Goal: Task Accomplishment & Management: Complete application form

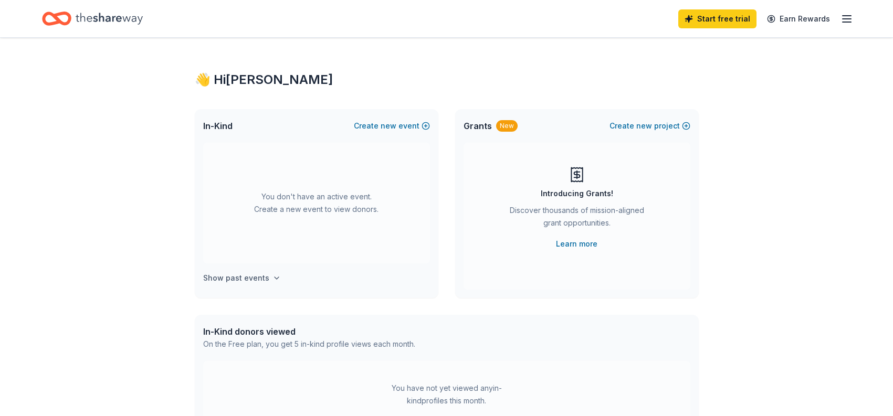
click at [266, 277] on button "Show past events" at bounding box center [242, 278] width 78 height 13
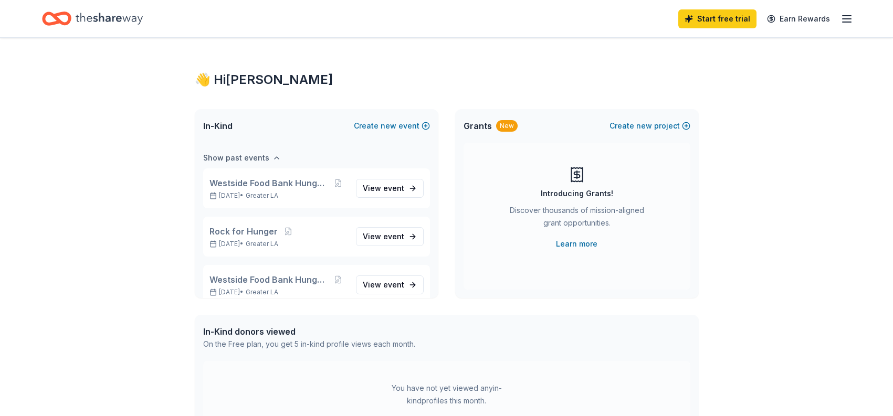
scroll to position [121, 0]
click at [406, 186] on link "View event" at bounding box center [390, 187] width 68 height 19
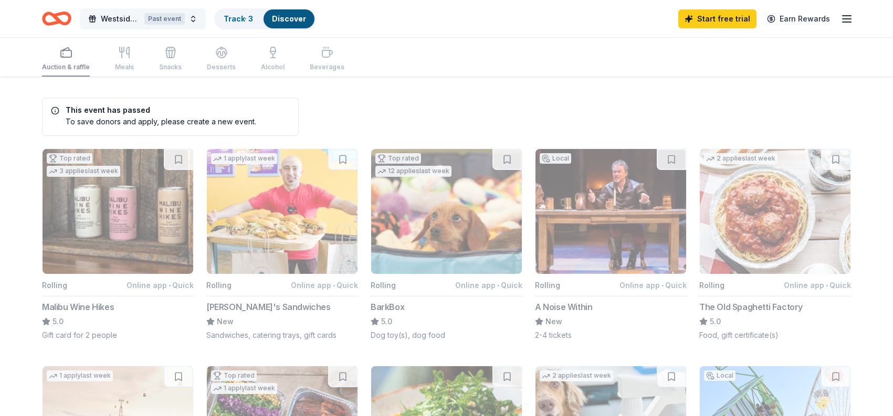
click at [108, 18] on span "Westside Food Bank Hunger Walk" at bounding box center [120, 19] width 39 height 13
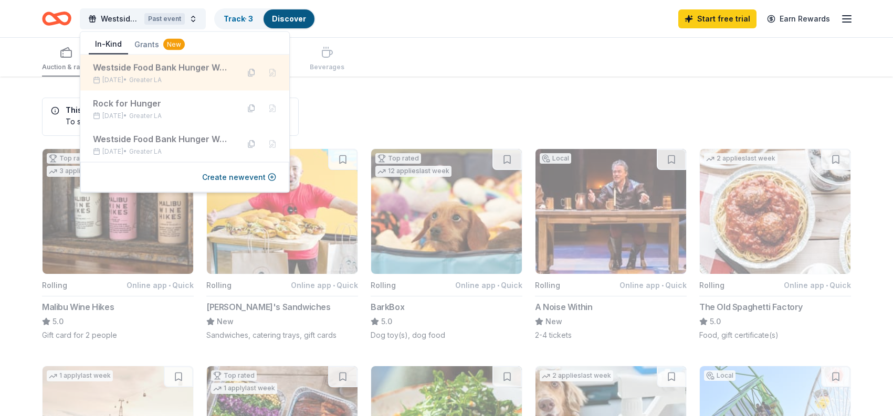
click at [135, 70] on div "Westside Food Bank Hunger Walk" at bounding box center [162, 67] width 138 height 13
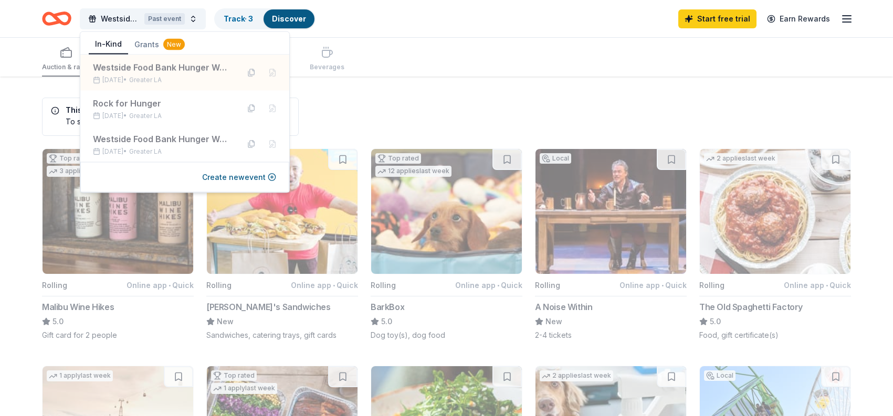
click at [424, 75] on div "Auction & raffle Meals Snacks Desserts Alcohol Beverages" at bounding box center [446, 57] width 809 height 39
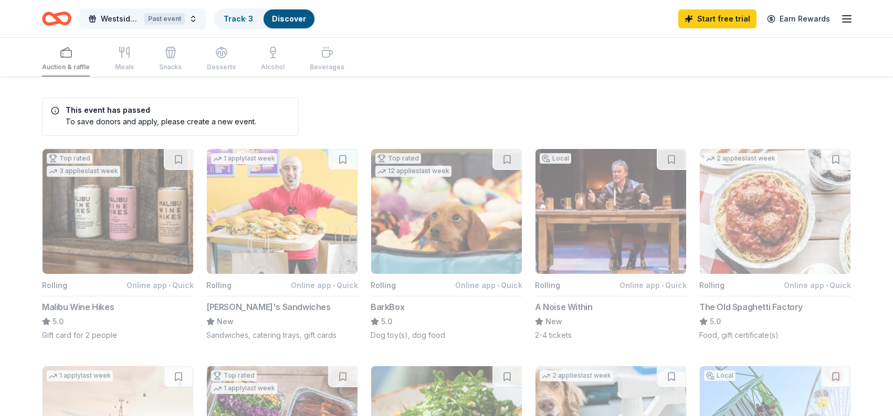
click at [106, 19] on span "Westside Food Bank Hunger Walk" at bounding box center [120, 19] width 39 height 13
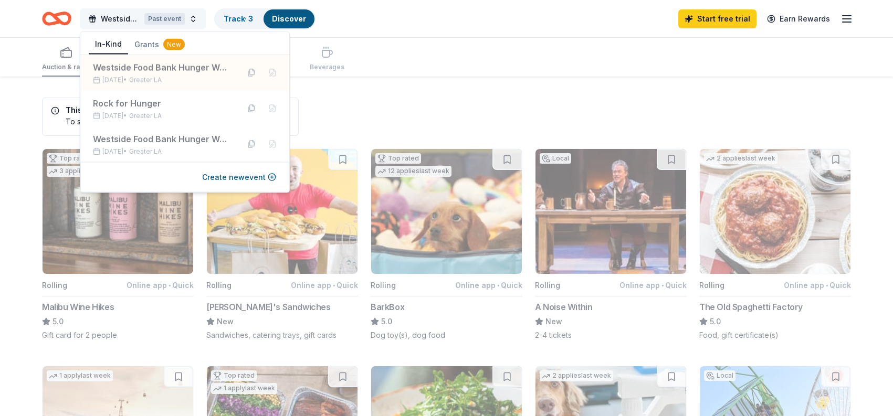
click at [193, 19] on button "Westside Food Bank Hunger Walk Past event" at bounding box center [143, 18] width 126 height 21
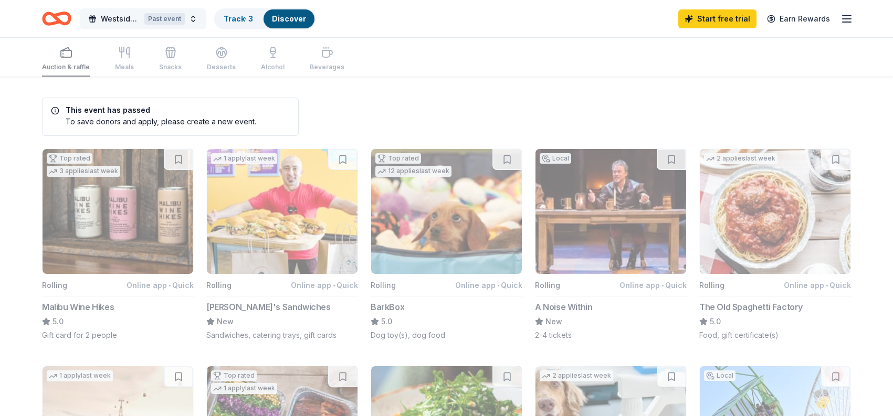
click at [193, 19] on button "Westside Food Bank Hunger Walk Past event" at bounding box center [143, 18] width 126 height 21
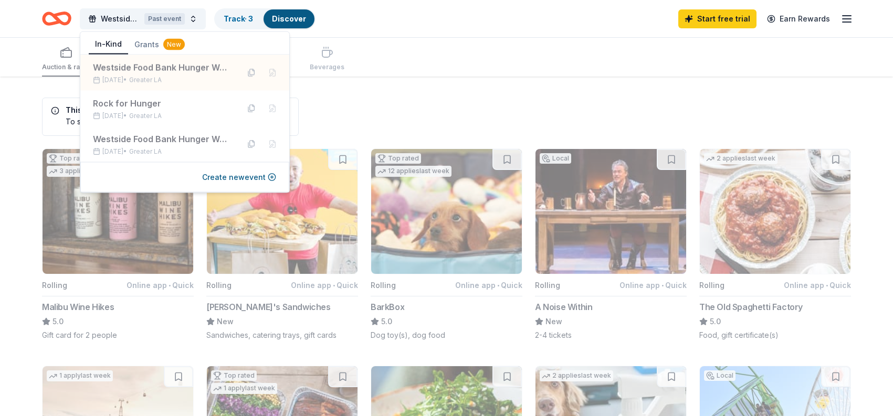
click at [393, 41] on div "Auction & raffle Meals Snacks Desserts Alcohol Beverages" at bounding box center [446, 57] width 809 height 39
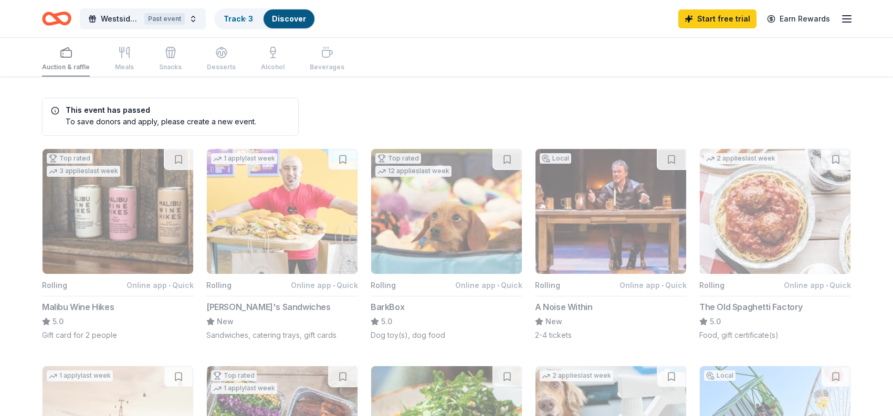
click at [62, 58] on div "Auction & raffle Meals Snacks Desserts Alcohol Beverages" at bounding box center [193, 59] width 302 height 35
click at [52, 16] on icon "Home" at bounding box center [52, 18] width 16 height 10
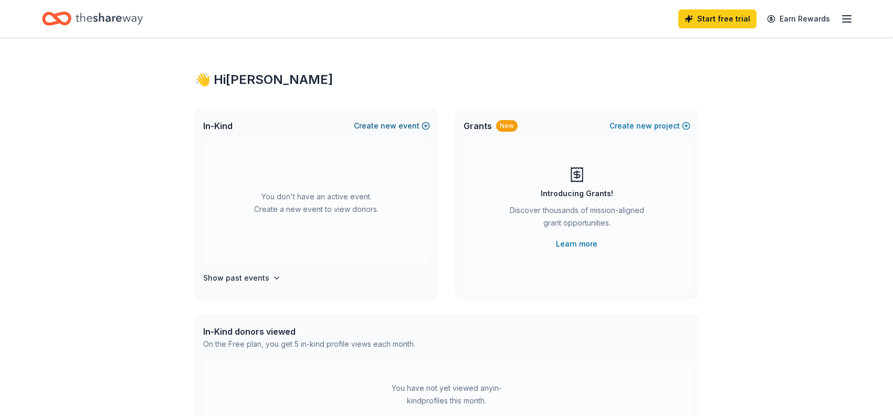
click at [418, 123] on button "Create new event" at bounding box center [392, 126] width 76 height 13
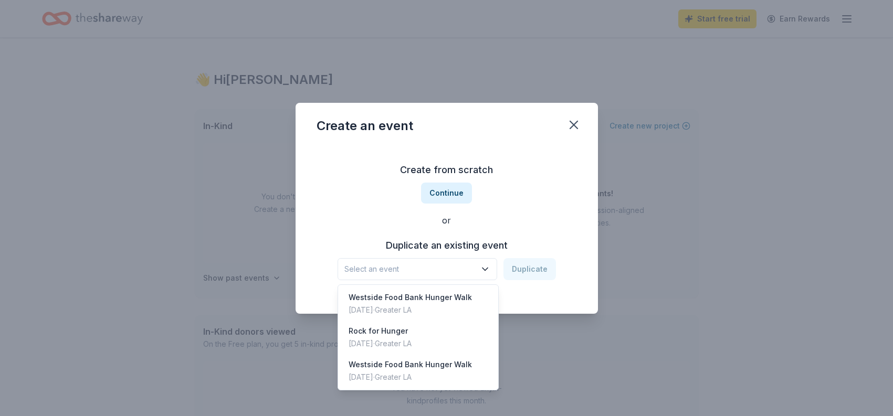
click at [370, 267] on span "Select an event" at bounding box center [409, 269] width 131 height 13
click at [372, 300] on div "Westside Food Bank Hunger Walk" at bounding box center [410, 297] width 123 height 13
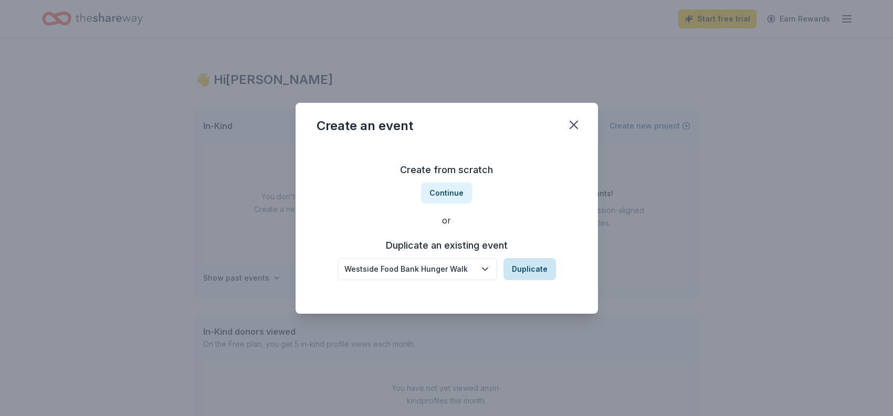
click at [523, 269] on button "Duplicate" at bounding box center [529, 269] width 52 height 22
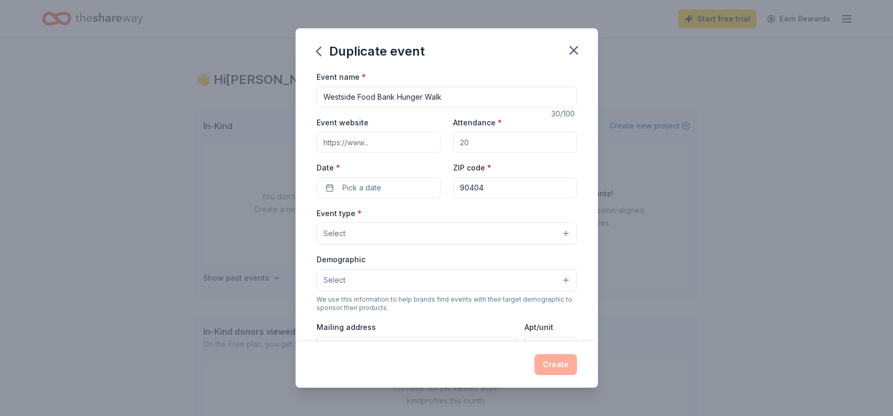
click at [472, 144] on input "Attendance *" at bounding box center [515, 142] width 124 height 21
type input "500"
click at [332, 187] on button "Pick a date" at bounding box center [379, 187] width 124 height 21
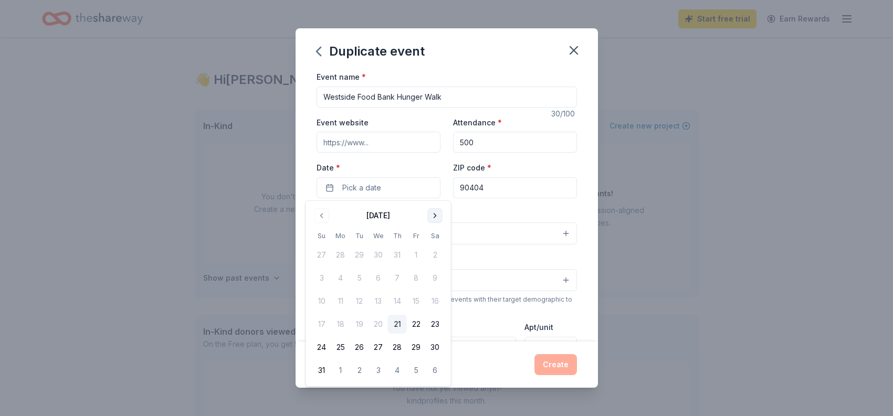
click at [436, 216] on button "Go to next month" at bounding box center [435, 215] width 15 height 15
click at [321, 278] on button "2" at bounding box center [321, 278] width 19 height 19
click at [489, 210] on div "Event type * Select" at bounding box center [447, 226] width 260 height 38
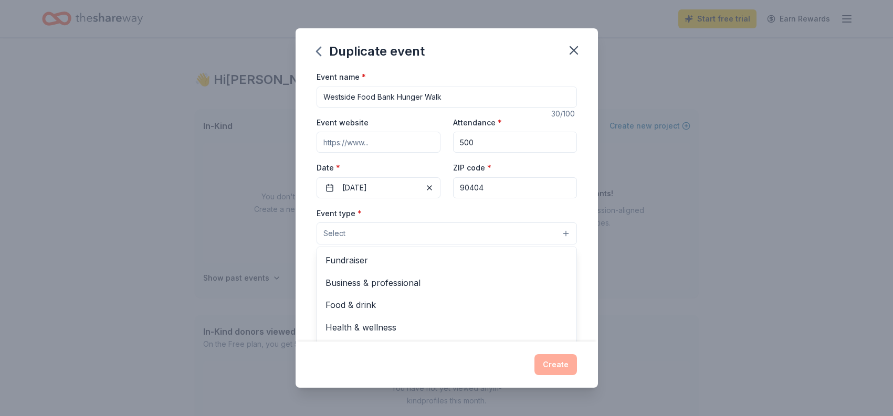
click at [362, 230] on button "Select" at bounding box center [447, 234] width 260 height 22
click at [342, 260] on span "Fundraiser" at bounding box center [446, 261] width 243 height 14
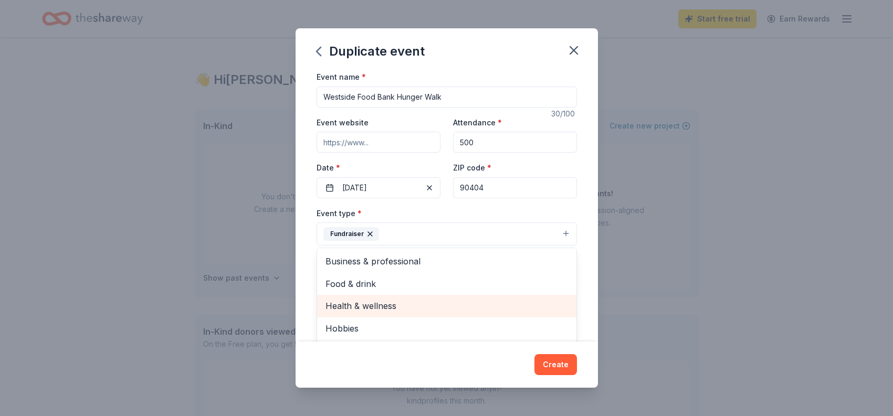
scroll to position [13, 0]
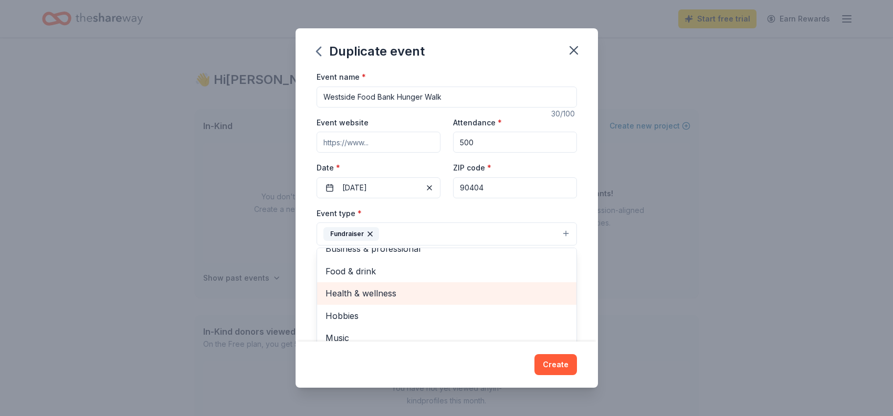
click at [354, 292] on span "Health & wellness" at bounding box center [446, 294] width 243 height 14
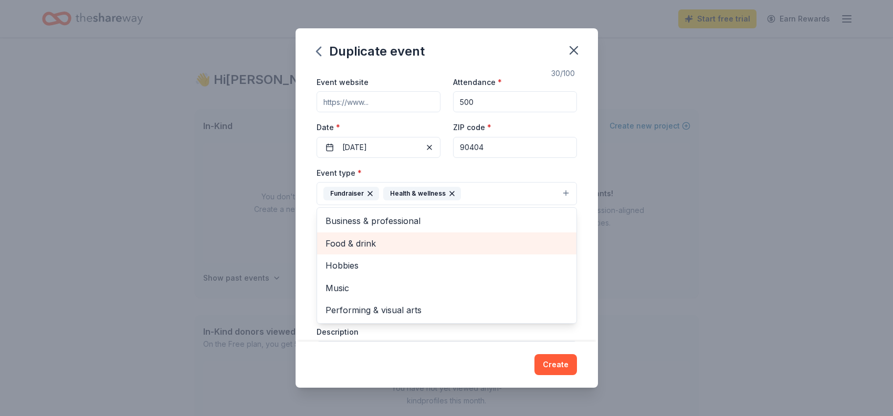
scroll to position [39, 0]
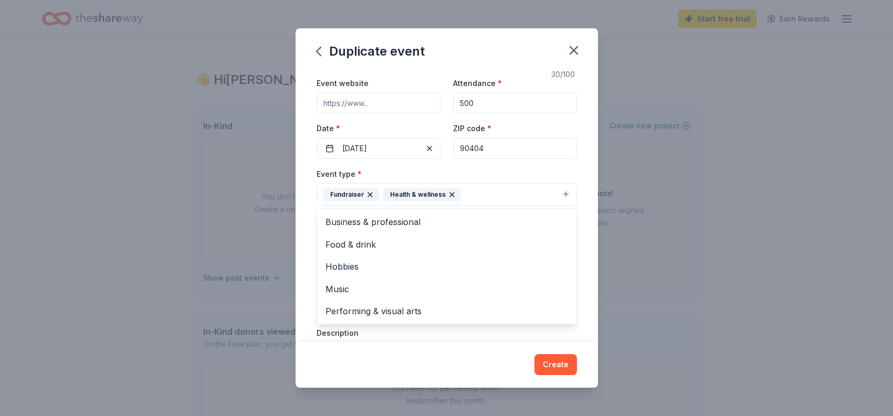
click at [307, 231] on div "Event name * Westside Food Bank Hunger Walk 30 /100 Event website Attendance * …" at bounding box center [447, 205] width 302 height 271
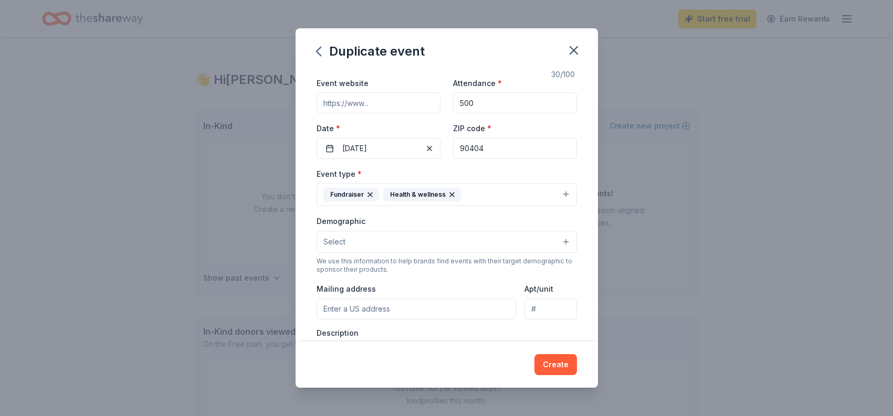
click at [372, 246] on button "Select" at bounding box center [447, 242] width 260 height 22
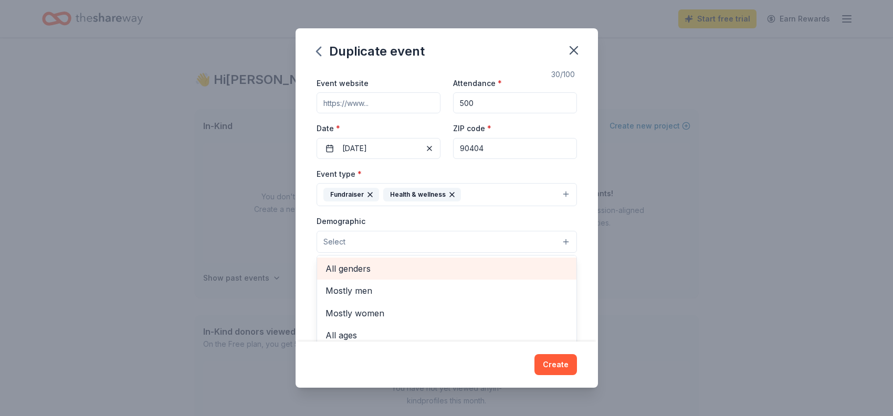
click at [343, 267] on span "All genders" at bounding box center [446, 269] width 243 height 14
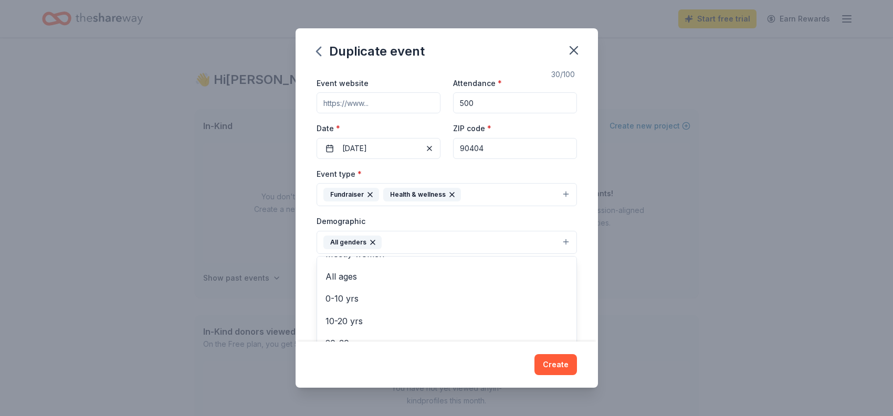
scroll to position [0, 0]
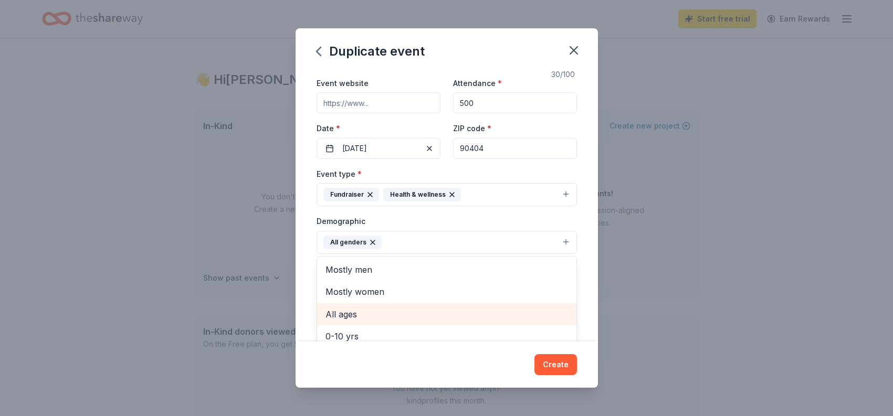
click at [339, 313] on span "All ages" at bounding box center [446, 315] width 243 height 14
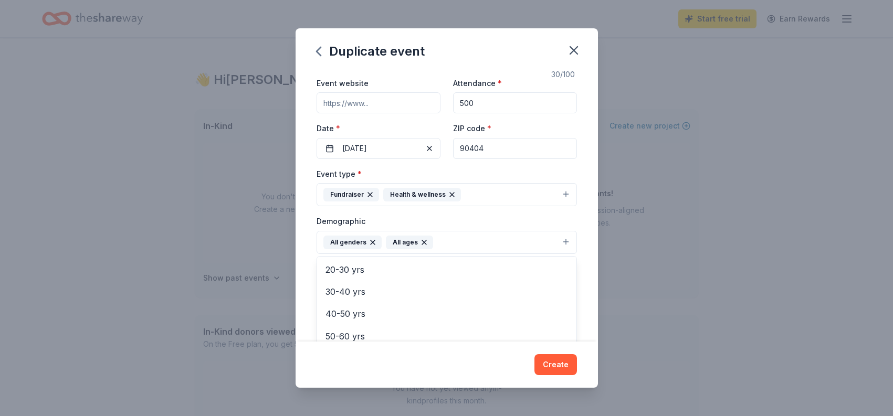
scroll to position [124, 0]
click at [585, 265] on div "Event name * Westside Food Bank Hunger Walk 30 /100 Event website Attendance * …" at bounding box center [447, 205] width 302 height 271
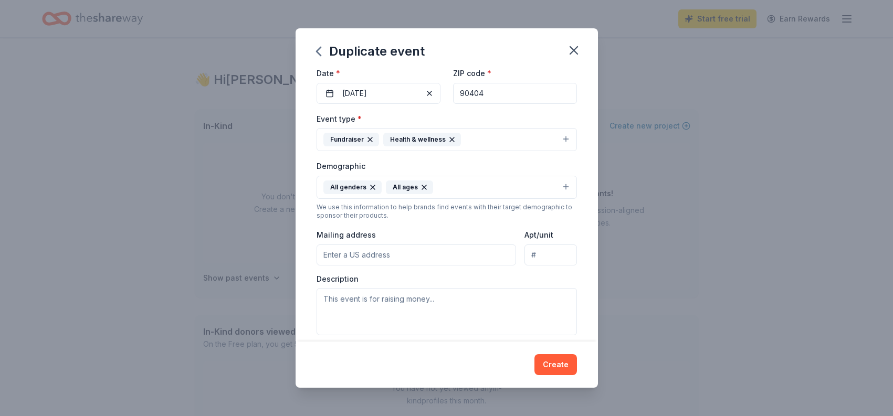
scroll to position [104, 0]
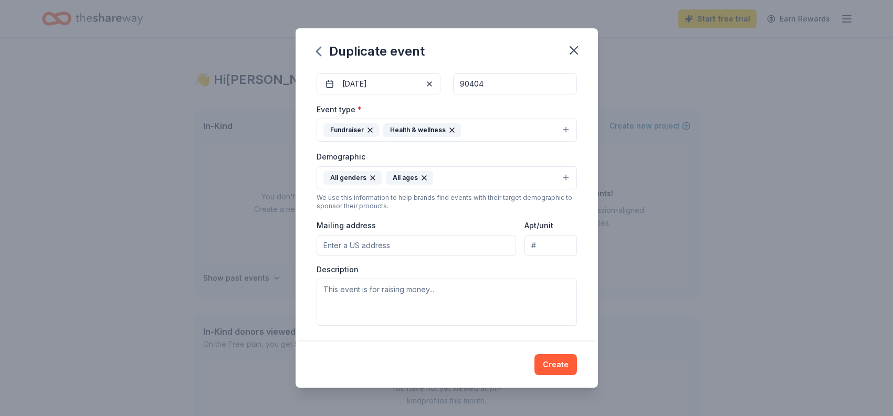
click at [347, 247] on input "Mailing address" at bounding box center [417, 245] width 200 height 21
type input "1710 22nd St."
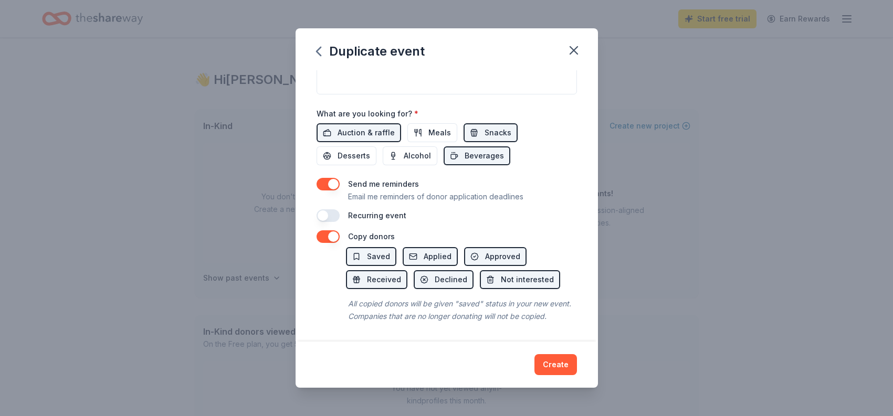
scroll to position [0, 0]
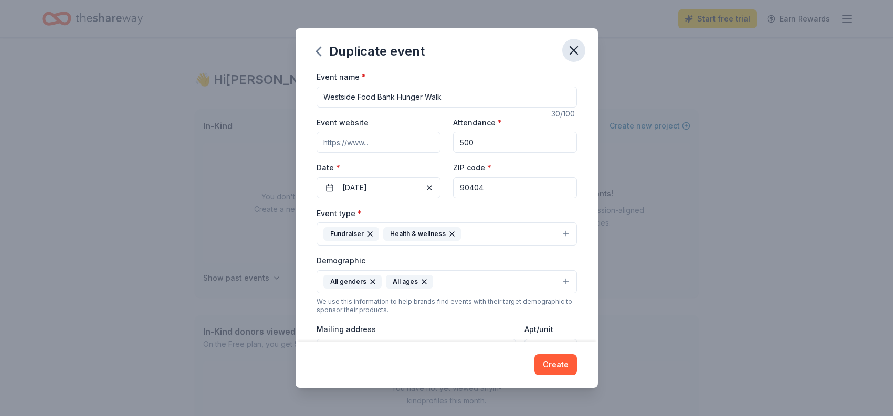
click at [574, 50] on icon "button" at bounding box center [573, 50] width 7 height 7
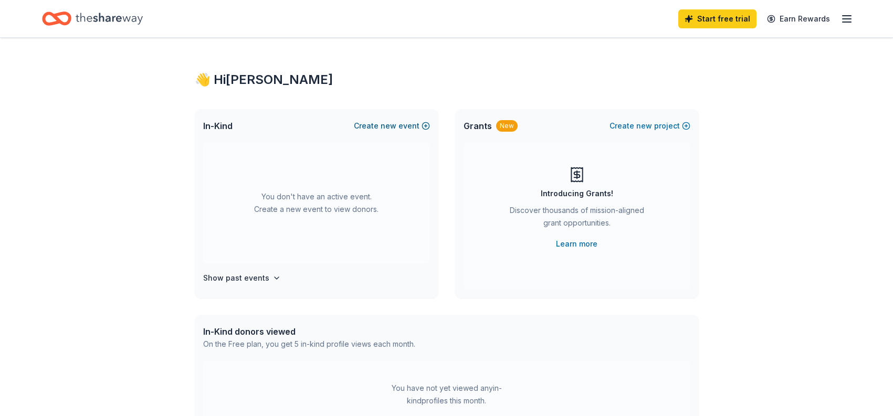
click at [389, 123] on span "new" at bounding box center [389, 126] width 16 height 13
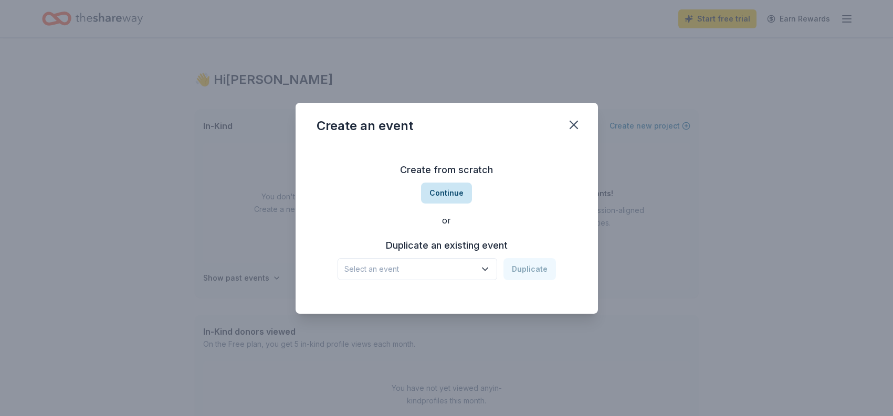
click at [441, 192] on button "Continue" at bounding box center [446, 193] width 51 height 21
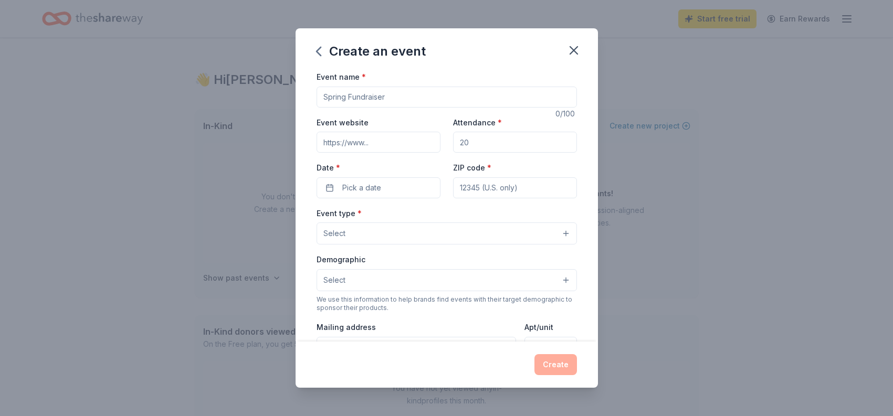
click at [341, 98] on input "Event name *" at bounding box center [447, 97] width 260 height 21
click at [570, 51] on icon "button" at bounding box center [573, 50] width 15 height 15
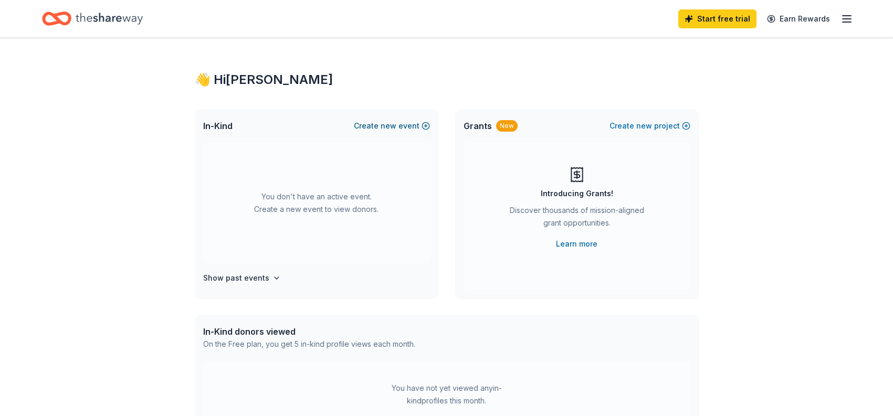
click at [403, 121] on button "Create new event" at bounding box center [392, 126] width 76 height 13
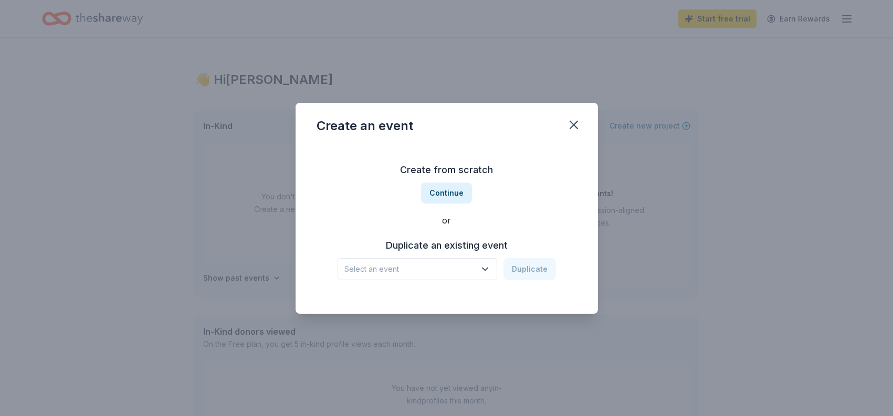
click at [486, 267] on icon "button" at bounding box center [485, 269] width 10 height 10
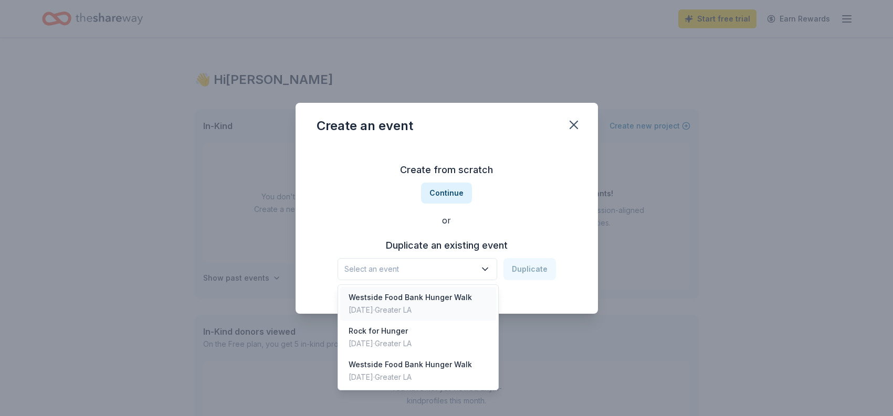
click at [376, 302] on div "Westside Food Bank Hunger Walk" at bounding box center [410, 297] width 123 height 13
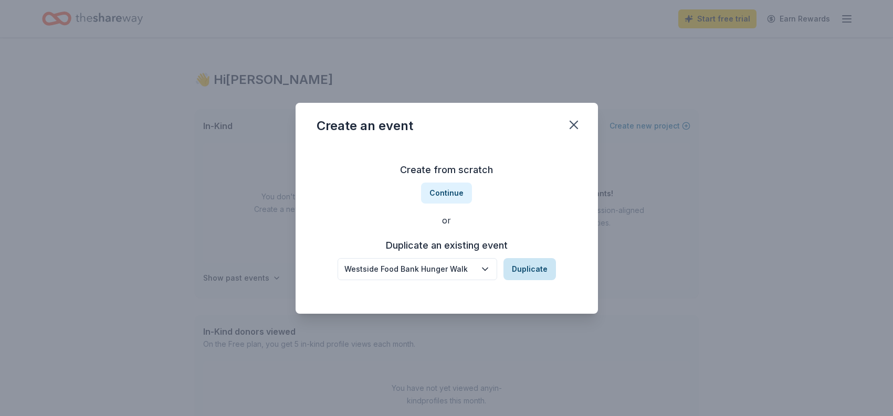
click at [534, 271] on button "Duplicate" at bounding box center [529, 269] width 52 height 22
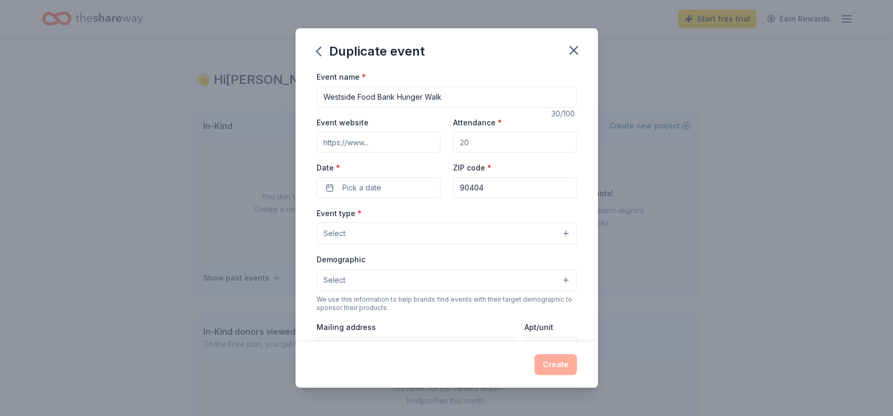
click at [379, 143] on input "Event website" at bounding box center [379, 142] width 124 height 21
paste input "https://my.wsfb.org/event/35th-annual-5k-hunger-walk/e672545"
type input "https://my.wsfb.org/event/35th-annual-5k-hunger-walk/e672545"
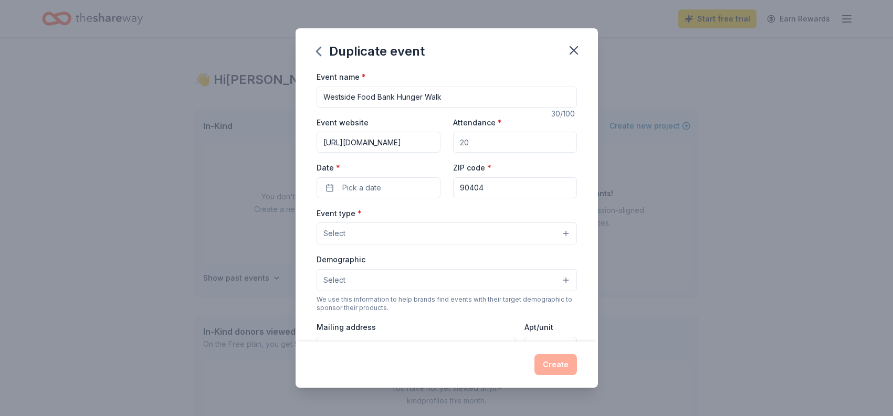
click at [478, 142] on input "Attendance *" at bounding box center [515, 142] width 124 height 21
type input "500"
click at [345, 186] on span "Pick a date" at bounding box center [361, 188] width 39 height 13
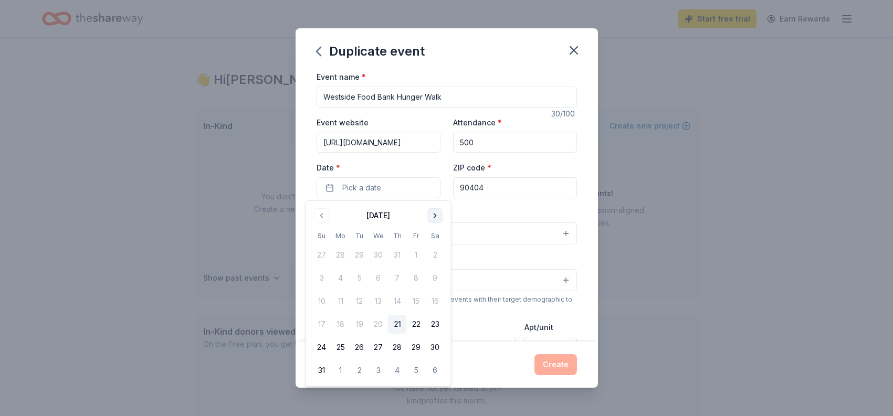
click at [433, 212] on button "Go to next month" at bounding box center [435, 215] width 15 height 15
click at [322, 277] on button "2" at bounding box center [321, 278] width 19 height 19
click at [486, 207] on div "Event type * Select" at bounding box center [447, 226] width 260 height 38
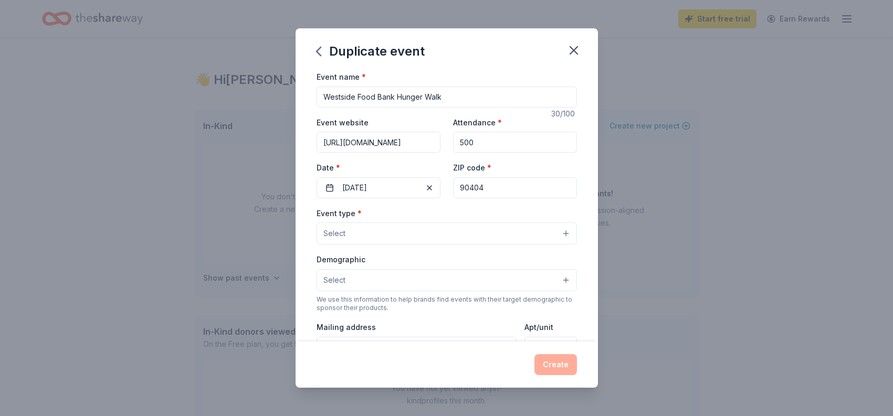
click at [366, 234] on button "Select" at bounding box center [447, 234] width 260 height 22
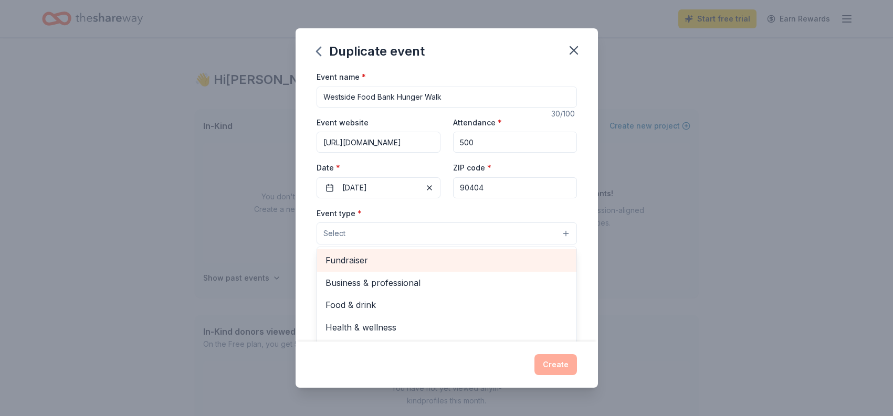
click at [354, 260] on span "Fundraiser" at bounding box center [446, 261] width 243 height 14
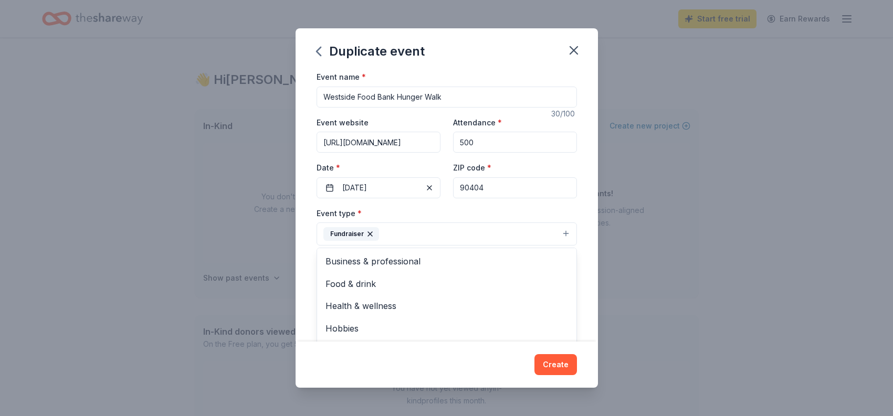
click at [588, 245] on div "Event name * Westside Food Bank Hunger Walk 30 /100 Event website https://my.ws…" at bounding box center [447, 205] width 302 height 271
click at [378, 282] on button "Select" at bounding box center [447, 281] width 260 height 22
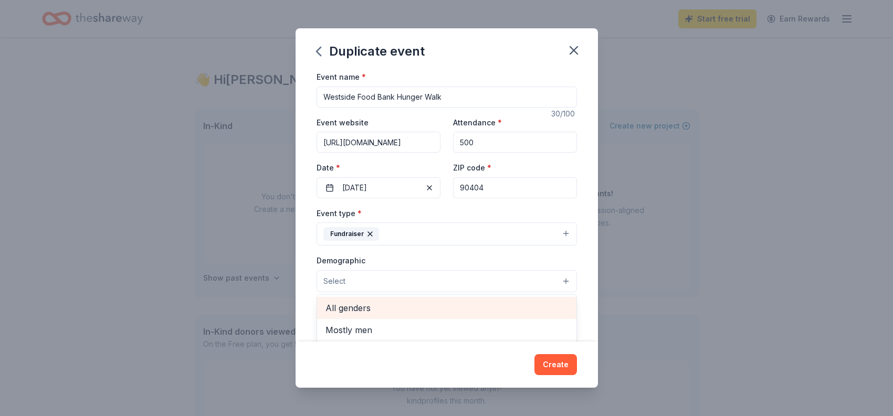
click at [351, 308] on span "All genders" at bounding box center [446, 308] width 243 height 14
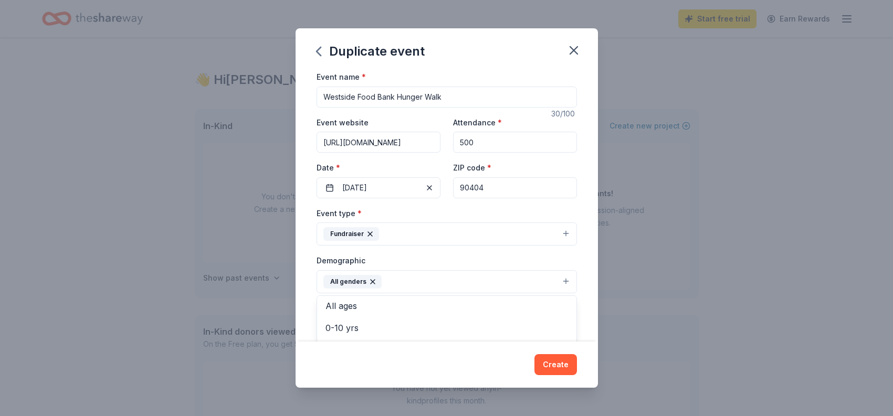
scroll to position [56, 0]
click at [340, 303] on span "All ages" at bounding box center [446, 307] width 243 height 14
click at [582, 291] on div "Event name * Westside Food Bank Hunger Walk 30 /100 Event website https://my.ws…" at bounding box center [447, 205] width 302 height 271
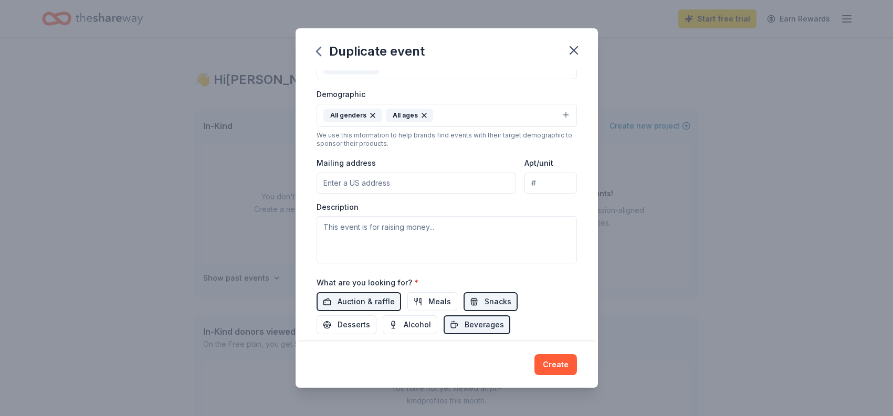
scroll to position [167, 0]
click at [338, 184] on input "Mailing address" at bounding box center [417, 182] width 200 height 21
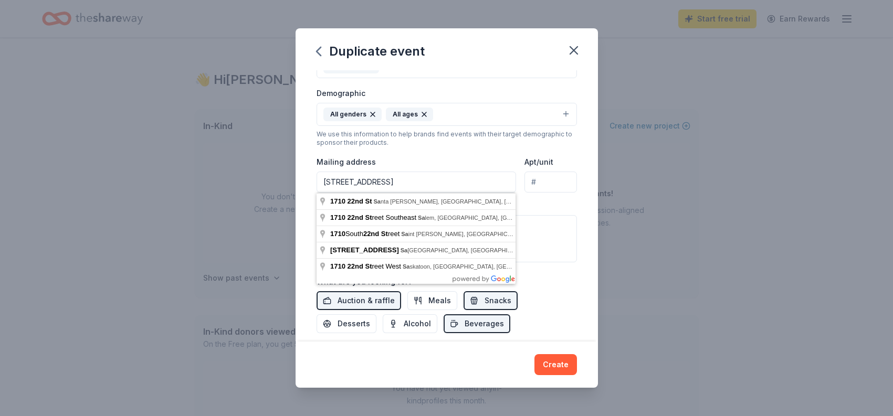
type input "1710 22nd Street, Santa Monica, CA, 90404"
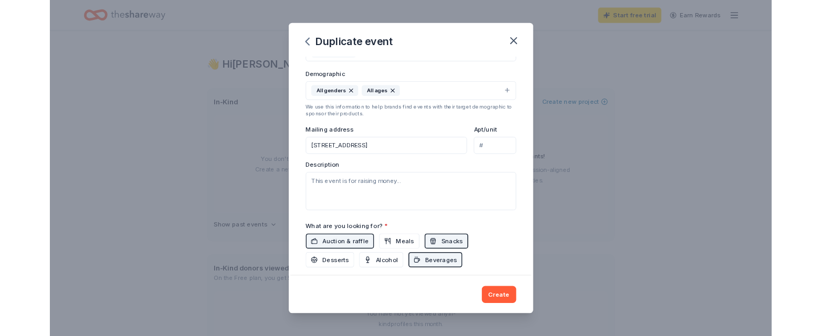
scroll to position [187, 0]
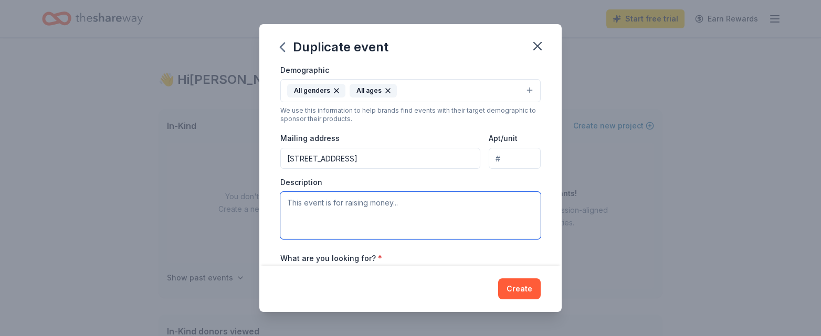
click at [290, 202] on textarea at bounding box center [410, 215] width 260 height 47
paste textarea "Our 35th Annual 5k Hunger Walk is a free event for all ages dedicated to addres…"
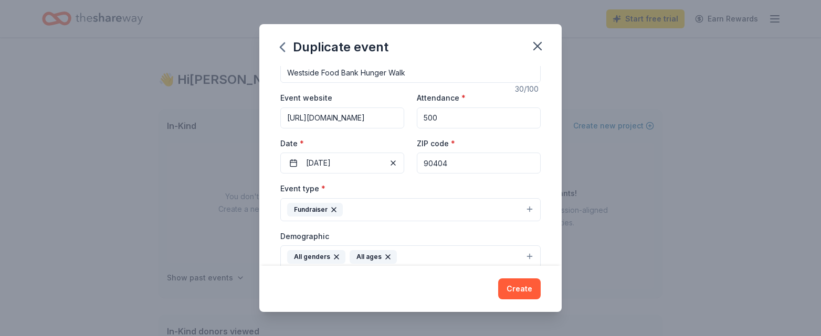
scroll to position [0, 0]
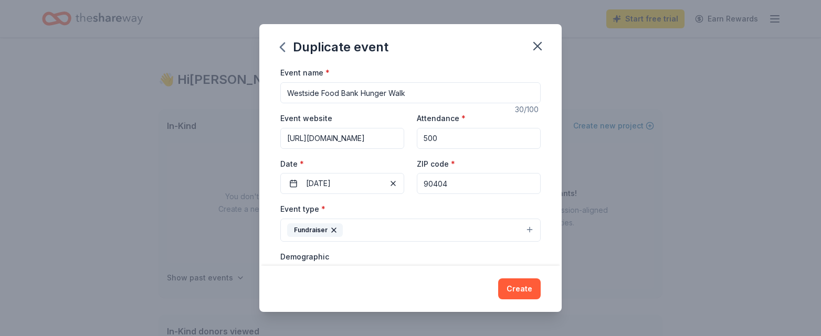
type textarea "Our 35th Annual 5k Hunger Walk is a free event for all ages dedicated to addres…"
click at [357, 92] on input "Westside Food Bank Hunger Walk" at bounding box center [410, 92] width 260 height 21
type input "Westside Food Bank's 35th Annual Hunger Walk"
click at [512, 288] on button "Create" at bounding box center [519, 289] width 43 height 21
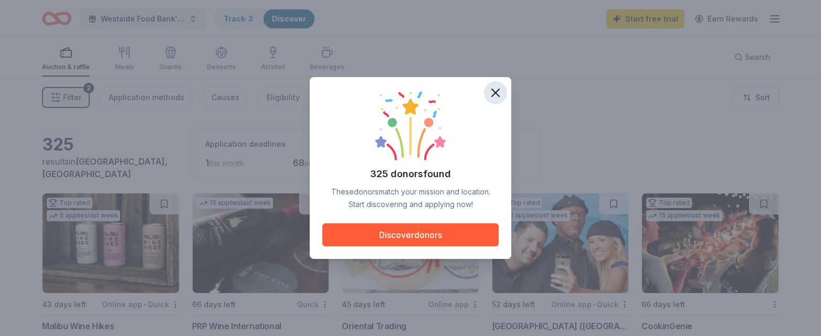
click at [491, 88] on icon "button" at bounding box center [495, 93] width 15 height 15
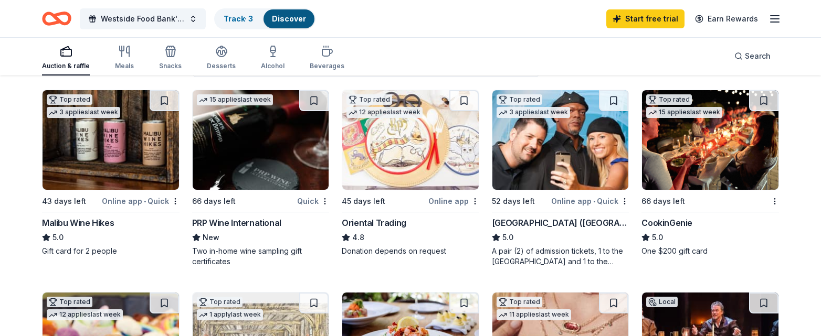
scroll to position [100, 0]
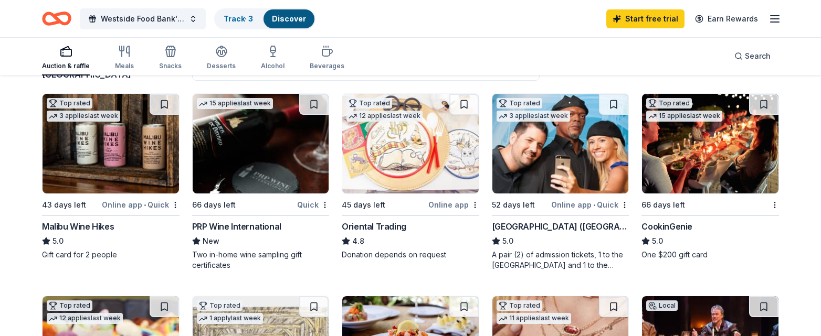
click at [108, 155] on img at bounding box center [111, 144] width 136 height 100
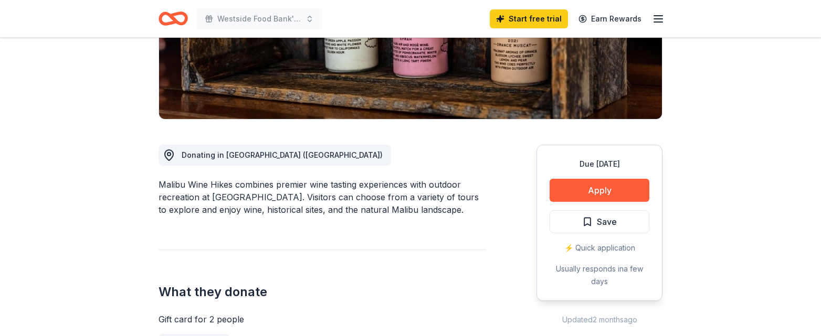
scroll to position [215, 0]
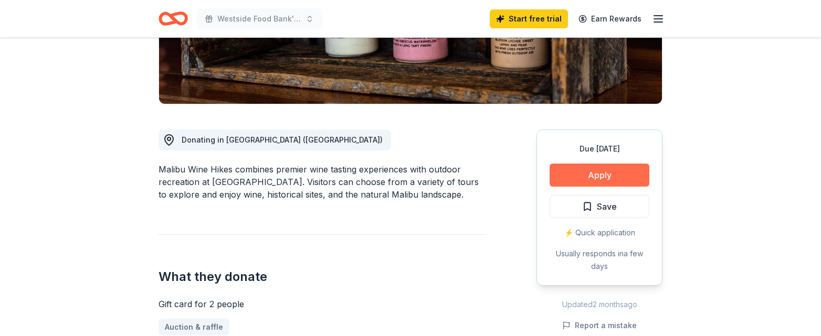
click at [606, 174] on button "Apply" at bounding box center [600, 175] width 100 height 23
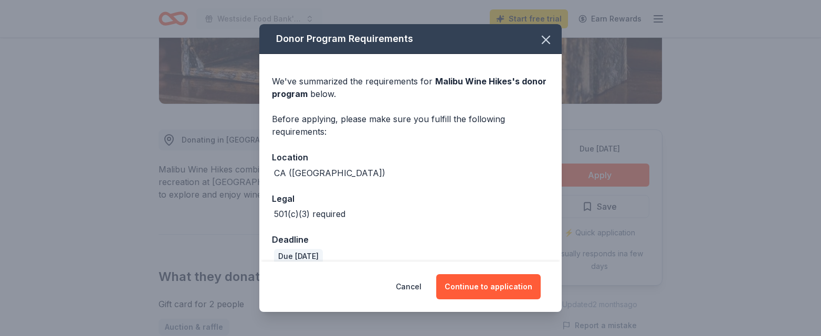
scroll to position [15, 0]
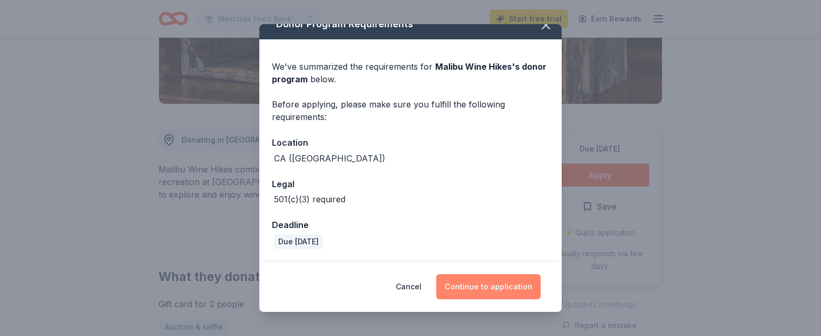
click at [481, 283] on button "Continue to application" at bounding box center [488, 287] width 104 height 25
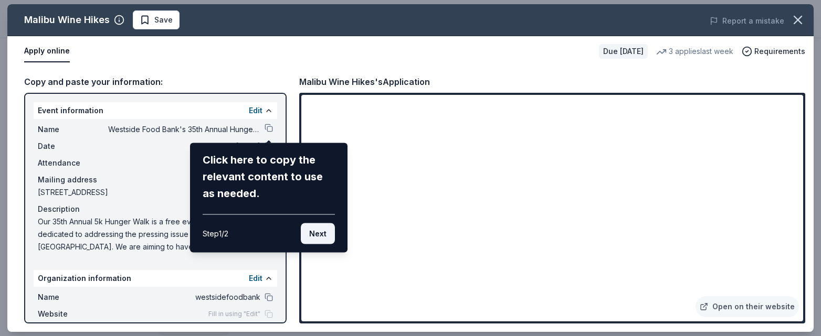
click at [311, 238] on button "Next" at bounding box center [318, 234] width 34 height 21
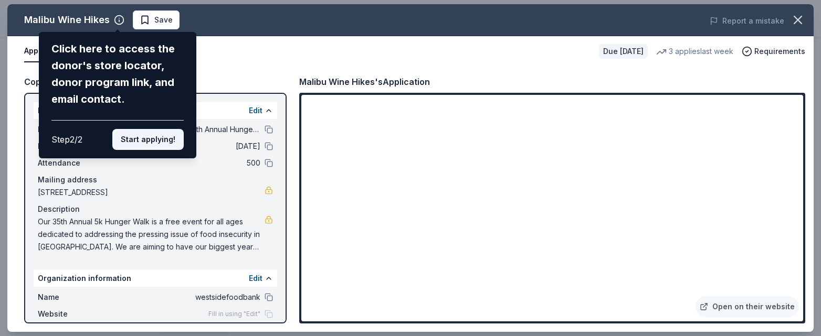
click at [146, 140] on button "Start applying!" at bounding box center [147, 139] width 71 height 21
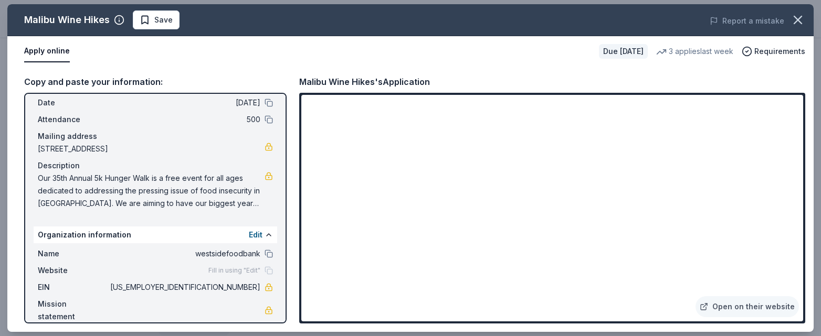
scroll to position [44, 0]
